Goal: Task Accomplishment & Management: Use online tool/utility

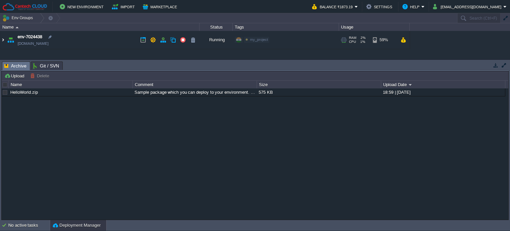
click at [5, 40] on img at bounding box center [2, 40] width 5 height 18
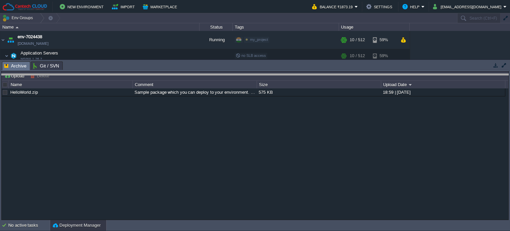
drag, startPoint x: 101, startPoint y: 66, endPoint x: 102, endPoint y: 79, distance: 13.6
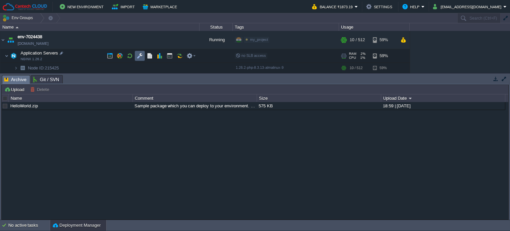
click at [138, 55] on button "button" at bounding box center [140, 56] width 6 height 6
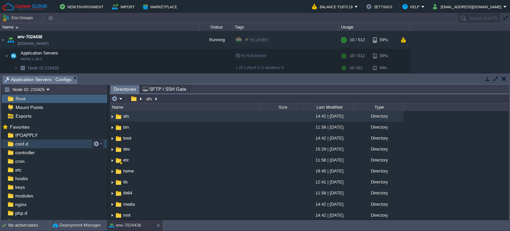
click at [31, 147] on div "conf.d" at bounding box center [54, 143] width 105 height 9
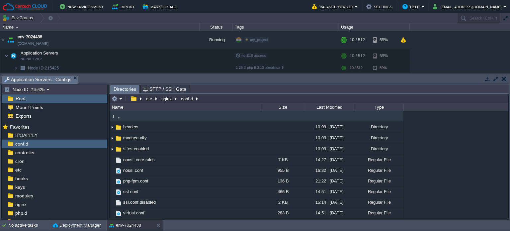
type input "/etc/nginx/conf.d"
click at [205, 101] on input "/etc/nginx/conf.d" at bounding box center [308, 98] width 398 height 9
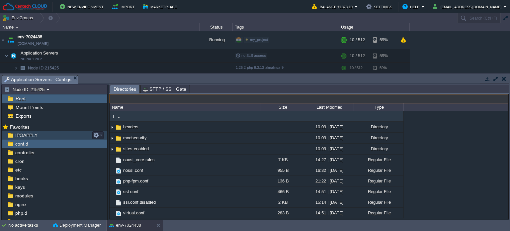
drag, startPoint x: 49, startPoint y: 131, endPoint x: 47, endPoint y: 134, distance: 3.4
click at [48, 132] on div "IPOAPPLY" at bounding box center [54, 135] width 105 height 9
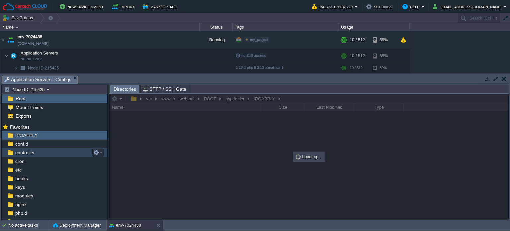
click at [38, 149] on div "controller" at bounding box center [54, 152] width 105 height 9
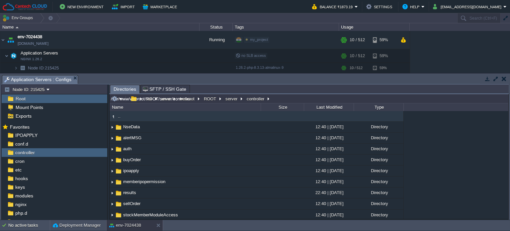
click at [299, 98] on input "/var/www/webroot/ROOT/server/controller" at bounding box center [308, 98] width 398 height 9
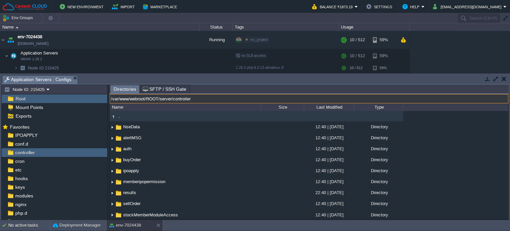
click at [161, 99] on input "/var/www/webroot/ROOT/server/controller" at bounding box center [308, 98] width 398 height 9
type input "/var/www/webroot/ROOT/version/server/controller"
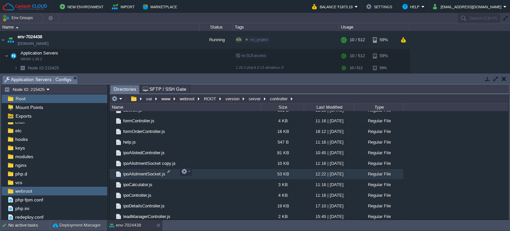
scroll to position [252, 0]
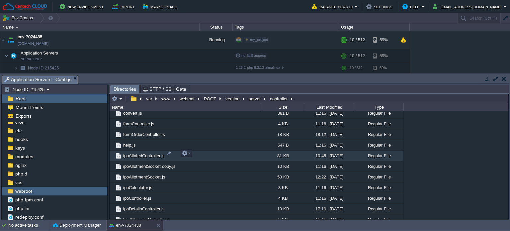
click at [150, 153] on span "ipoAllotedController.js" at bounding box center [143, 156] width 43 height 6
click at [149, 153] on span "ipoAllotedController.js" at bounding box center [143, 156] width 43 height 6
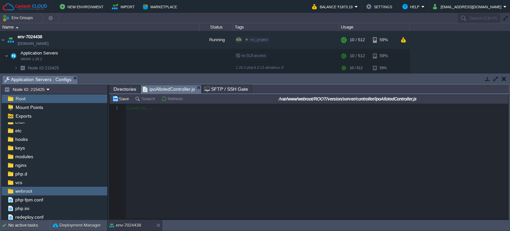
click at [206, 131] on div at bounding box center [308, 160] width 398 height 115
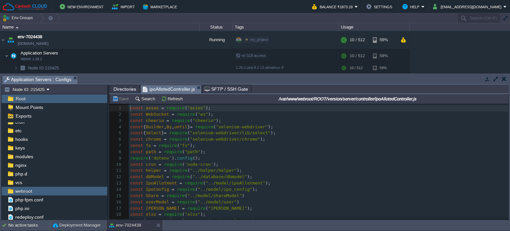
scroll to position [2, 0]
click at [261, 136] on pre "const { Select } = require ( "selenium-webdriver/lib/select" );" at bounding box center [318, 133] width 379 height 6
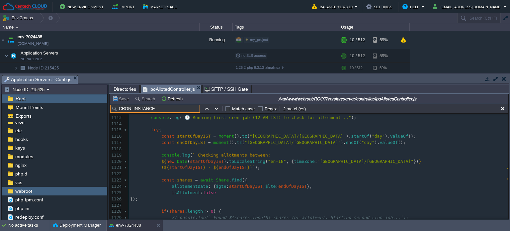
scroll to position [0, 0]
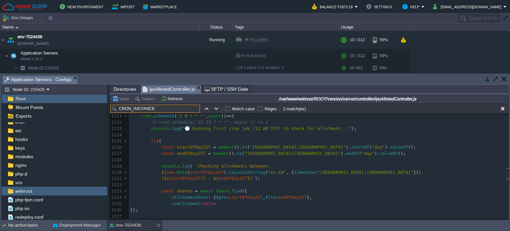
type input "CRON_INSTANCE"
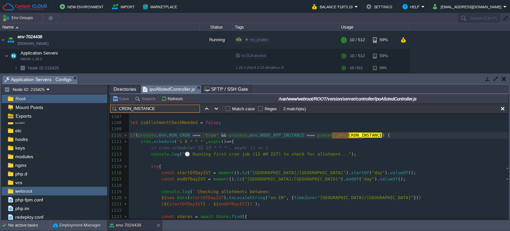
scroll to position [6913, 0]
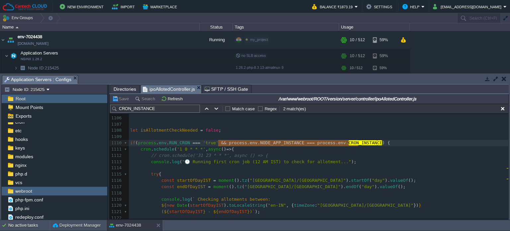
type textarea "& process.env.NODE_APP_INSTANCE === process.env.CRON_INSTANCE"
drag, startPoint x: 217, startPoint y: 142, endPoint x: 360, endPoint y: 142, distance: 143.0
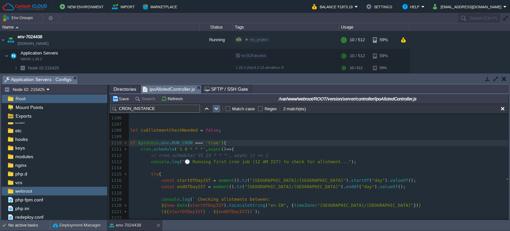
click at [218, 109] on button "button" at bounding box center [216, 108] width 6 height 6
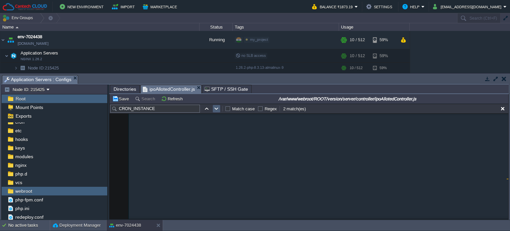
type textarea "CRON_INSTANCE"
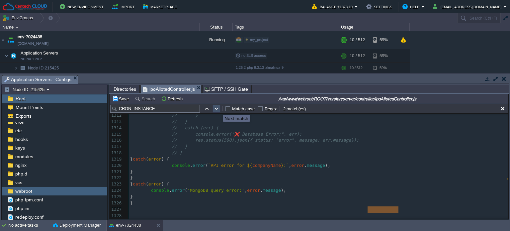
click at [218, 109] on button "button" at bounding box center [216, 108] width 6 height 6
click at [218, 108] on button "button" at bounding box center [216, 108] width 6 height 6
click at [210, 107] on td at bounding box center [206, 108] width 8 height 8
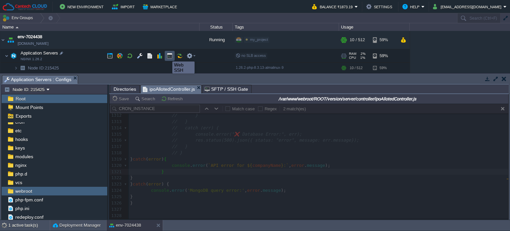
click at [167, 55] on button "button" at bounding box center [170, 56] width 6 height 6
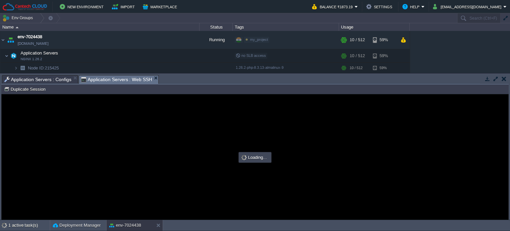
scroll to position [0, 0]
type input "#000000"
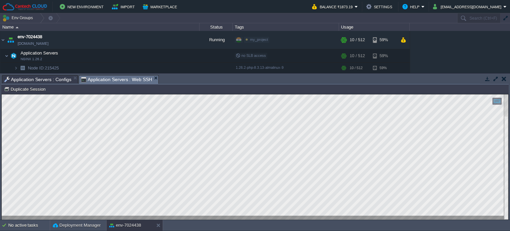
scroll to position [29, 0]
